Goal: Find specific page/section: Find specific page/section

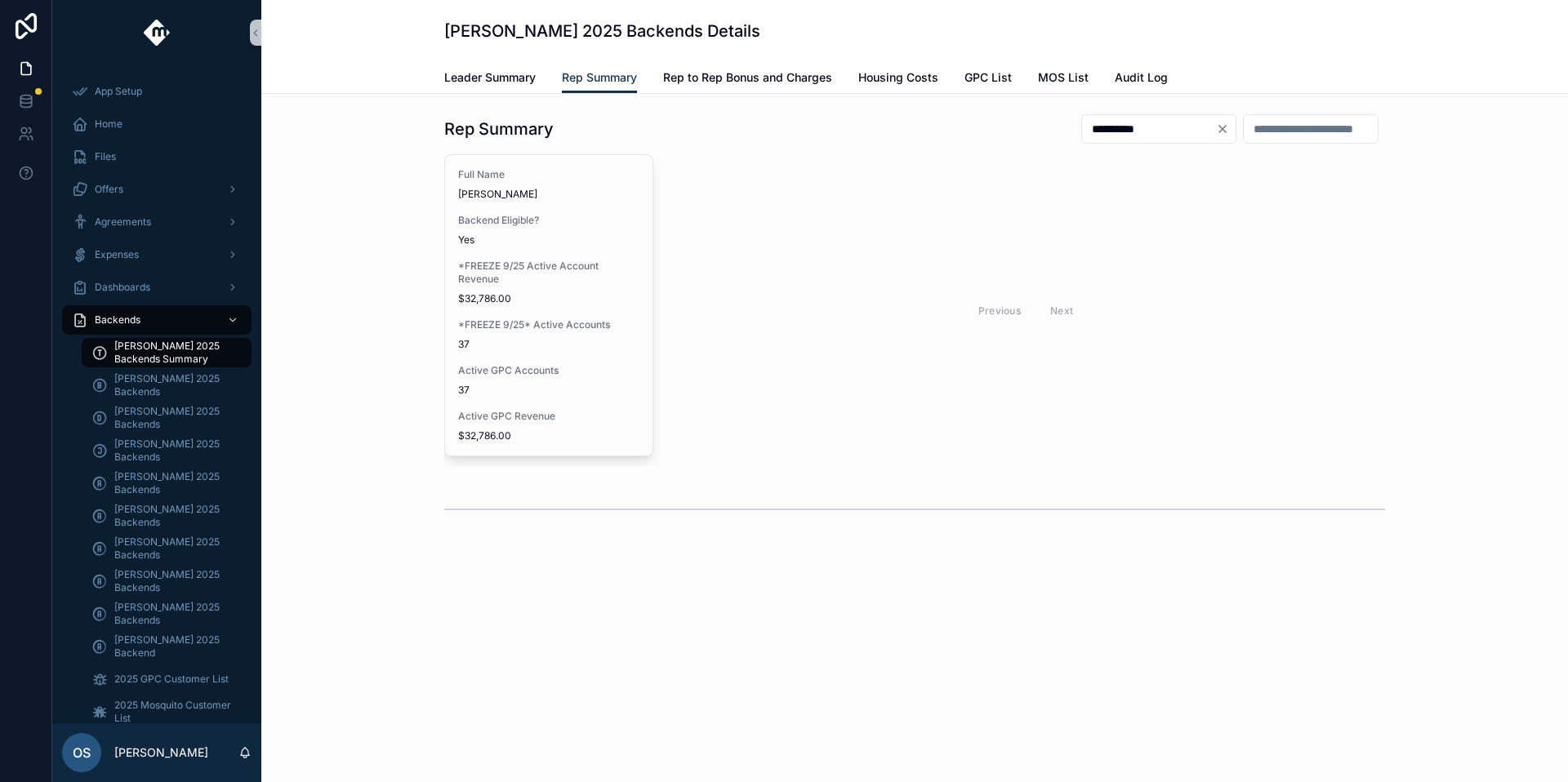
click at [393, 319] on div "**********" at bounding box center [914, 321] width 1281 height 430
click at [884, 24] on div "[PERSON_NAME] 2025 Backends Details" at bounding box center [914, 31] width 941 height 23
click at [1401, 41] on div "[PERSON_NAME] 2025 Backends Details Rep Summary Leader Summary Rep Summary Rep …" at bounding box center [915, 47] width 1307 height 94
click at [1217, 127] on icon "Clear" at bounding box center [1223, 129] width 13 height 13
click at [1242, 52] on div "[PERSON_NAME] 2025 Backends Details" at bounding box center [914, 31] width 941 height 62
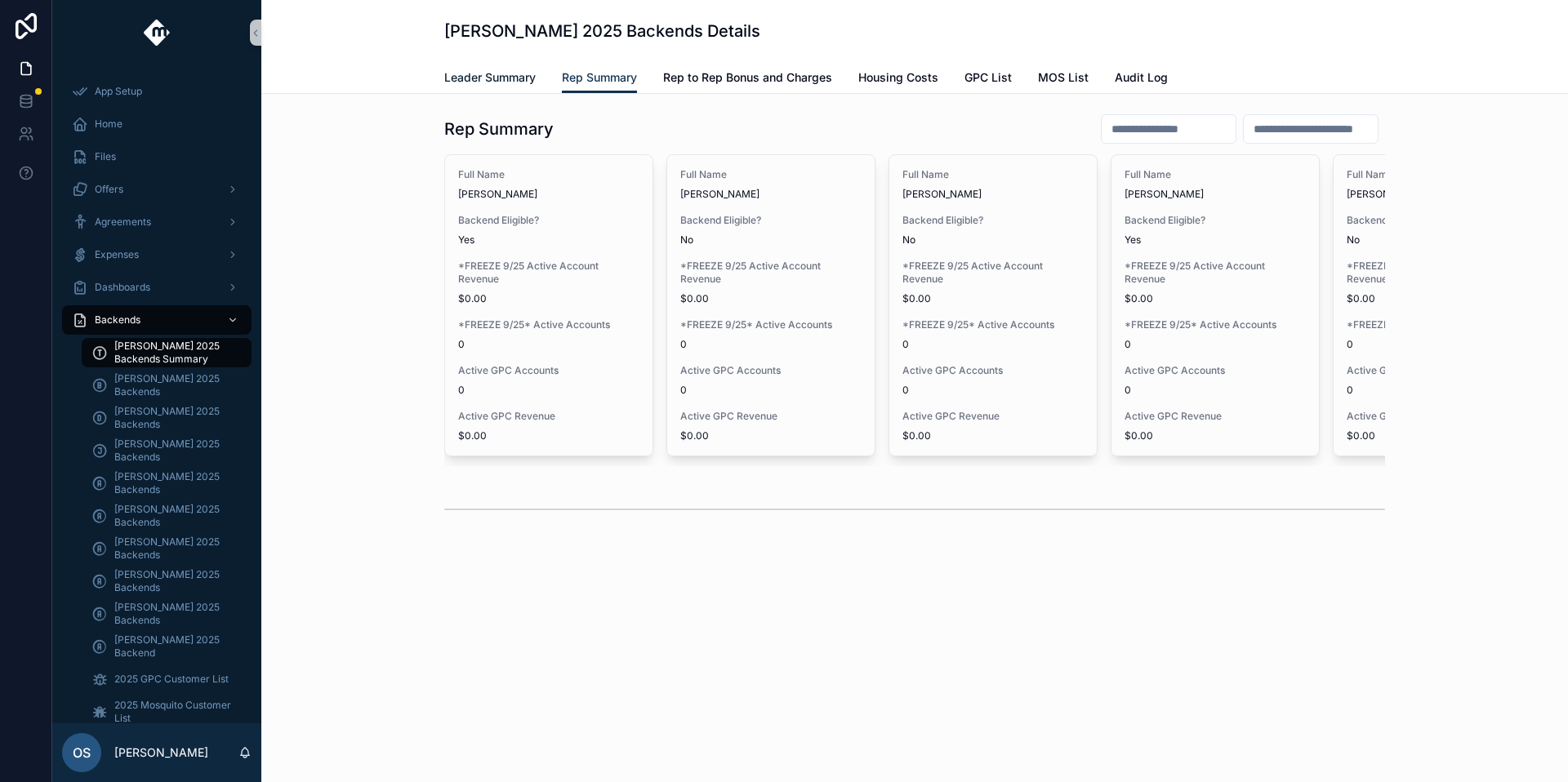
click at [522, 79] on span "Leader Summary" at bounding box center [490, 78] width 91 height 16
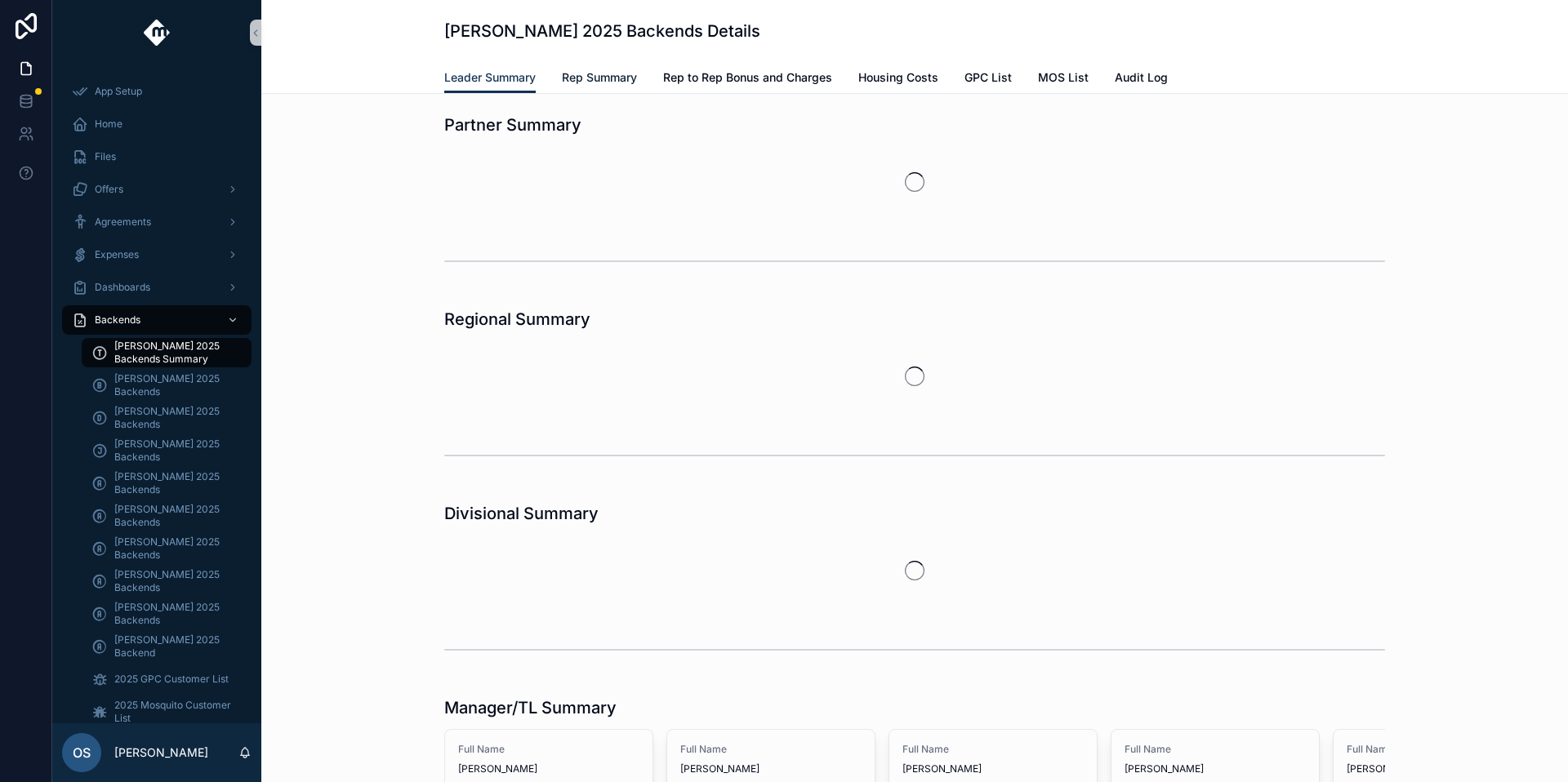
click at [599, 79] on span "Rep Summary" at bounding box center [599, 78] width 75 height 16
